Goal: Communication & Community: Answer question/provide support

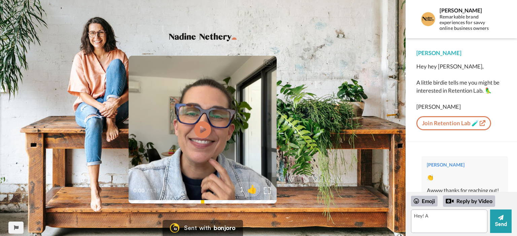
scroll to position [81, 0]
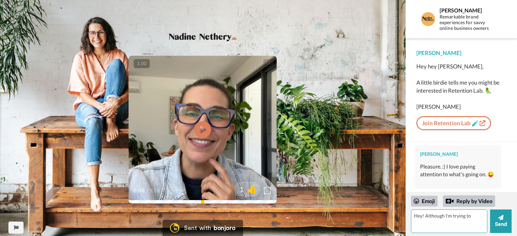
click at [425, 216] on textarea "Hey! Although I'm trying to" at bounding box center [449, 222] width 76 height 24
click at [451, 227] on textarea "Hey! I'm thinking if I should enroll in the starter. Although I'm trying to" at bounding box center [449, 222] width 76 height 24
drag, startPoint x: 478, startPoint y: 212, endPoint x: 436, endPoint y: 214, distance: 42.1
click at [436, 214] on textarea "Hey! I'm thinking if I should enroll in the starter. Although I'm trying to sta…" at bounding box center [449, 222] width 76 height 24
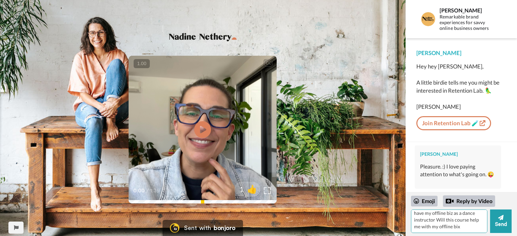
scroll to position [23, 0]
click at [466, 229] on textarea "Hey! I'm thinking if I should enroll in the starter. Although I'm trying to sta…" at bounding box center [449, 222] width 76 height 24
click at [440, 223] on textarea "Hey! I'm thinking if I should enroll in the starter. Although I'm trying to sta…" at bounding box center [449, 222] width 76 height 24
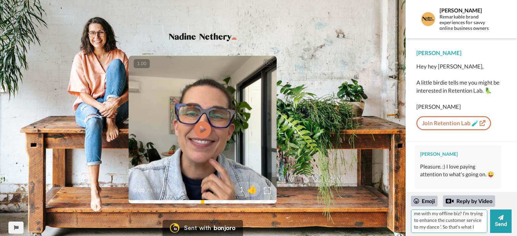
click at [438, 227] on textarea "Hey! I'm thinking if I should enroll in the starter. Although I'm trying to sta…" at bounding box center [449, 222] width 76 height 24
drag, startPoint x: 458, startPoint y: 221, endPoint x: 471, endPoint y: 227, distance: 14.4
click at [471, 227] on textarea "Hey! I'm thinking if I should enroll in the starter. Although I'm trying to sta…" at bounding box center [449, 222] width 76 height 24
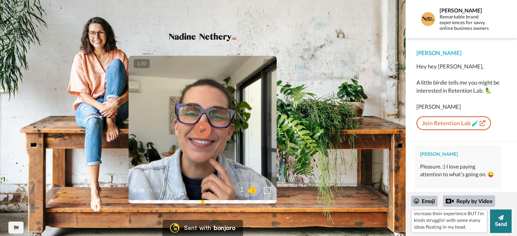
type textarea "Hey! I'm thinking if I should enroll in the starter. Although I'm trying to sta…"
click at [504, 224] on button "Send" at bounding box center [501, 222] width 22 height 24
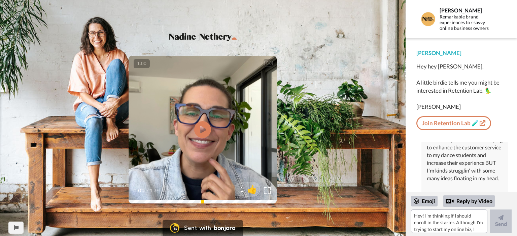
scroll to position [194, 0]
click at [435, 222] on textarea "Hey! I'm thinking if I should enroll in the starter. Although I'm trying to sta…" at bounding box center [449, 222] width 76 height 24
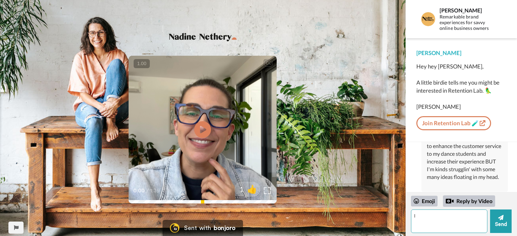
type textarea "I"
type textarea "* not course, but membership"
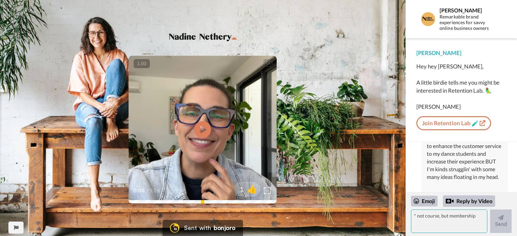
scroll to position [241, 0]
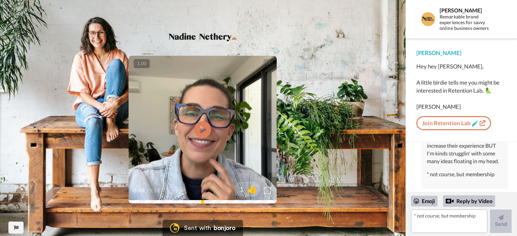
click at [312, 73] on div "CC Play/Pause 0:00 / 1:39 1 👍" at bounding box center [202, 122] width 405 height 183
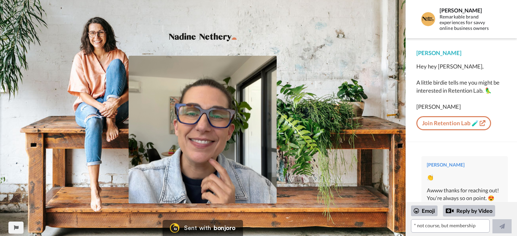
scroll to position [219, 0]
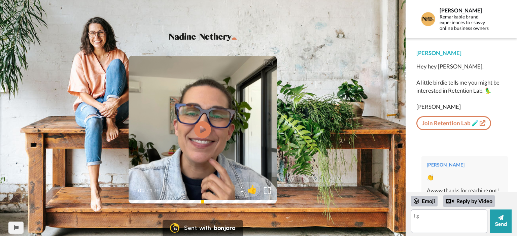
scroll to position [437, 0]
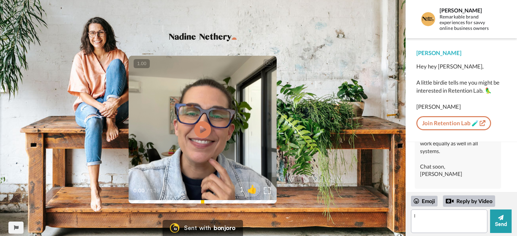
type textarea "I"
type textarea "'"
type textarea "I'm just startng to use Kit."
click at [499, 222] on button "Send" at bounding box center [501, 222] width 22 height 24
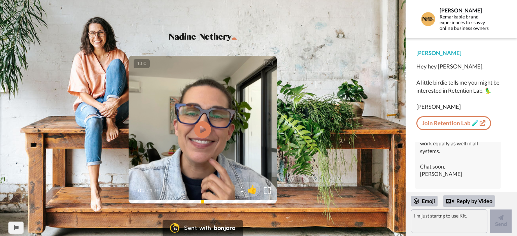
scroll to position [491, 0]
